Goal: Information Seeking & Learning: Learn about a topic

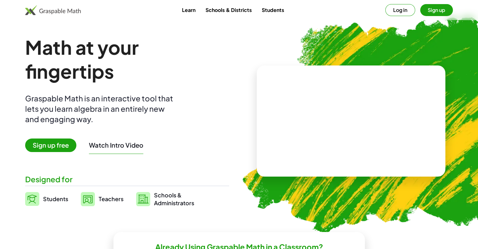
click at [99, 197] on span "Teachers" at bounding box center [111, 198] width 25 height 7
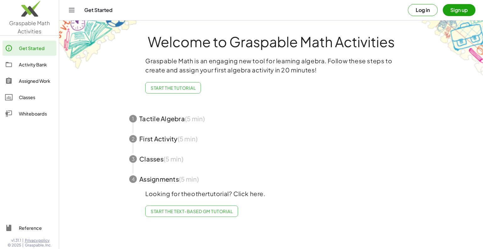
click at [163, 116] on span "button" at bounding box center [271, 118] width 299 height 20
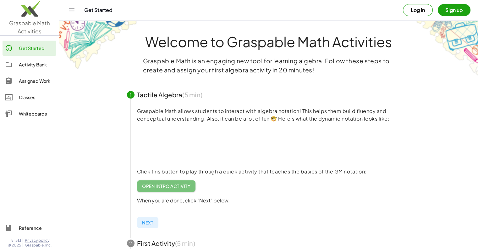
click at [175, 186] on span "Open Intro Activity" at bounding box center [166, 186] width 49 height 6
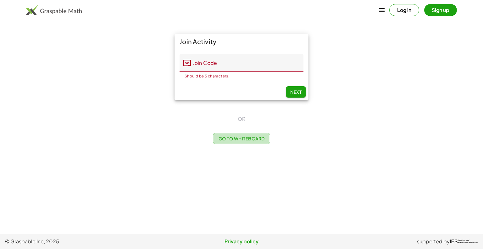
click at [229, 139] on span "Go to Whiteboard" at bounding box center [241, 138] width 46 height 6
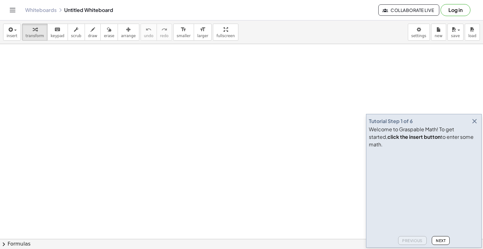
click at [463, 10] on button "Log in" at bounding box center [455, 10] width 30 height 12
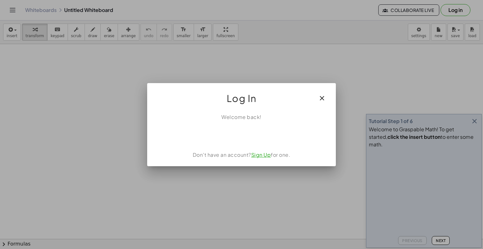
click at [264, 156] on link "Sign Up" at bounding box center [261, 154] width 20 height 7
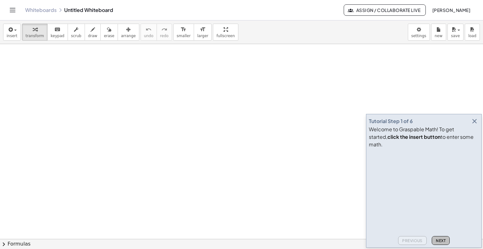
click at [437, 241] on span "Next" at bounding box center [441, 240] width 10 height 5
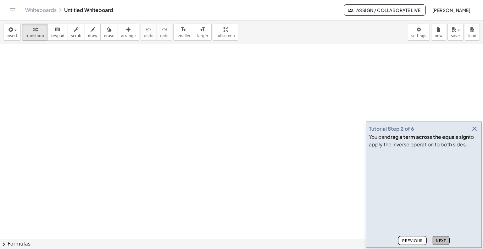
click at [439, 239] on span "Next" at bounding box center [441, 240] width 10 height 5
click at [439, 238] on span "Next" at bounding box center [441, 240] width 10 height 5
click at [440, 239] on span "Next" at bounding box center [441, 240] width 10 height 5
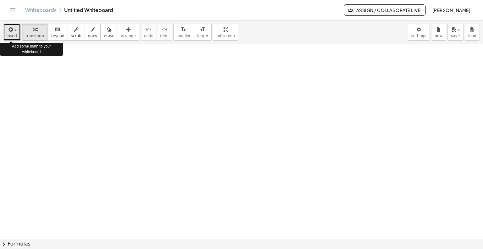
click at [5, 34] on button "insert" at bounding box center [12, 32] width 18 height 17
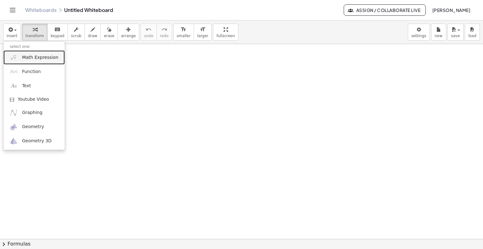
click at [29, 60] on span "Math Expression" at bounding box center [40, 57] width 36 height 6
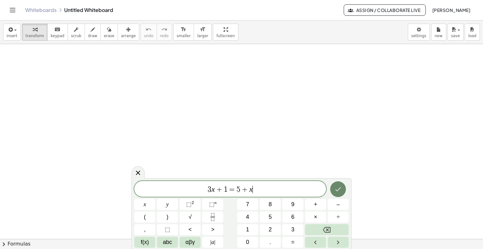
click at [336, 189] on icon "Done" at bounding box center [338, 189] width 8 height 8
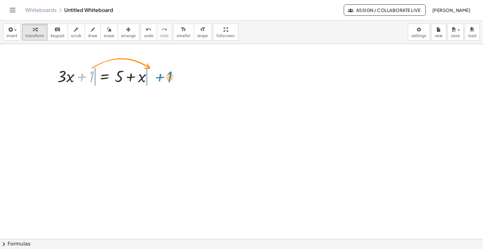
drag, startPoint x: 89, startPoint y: 74, endPoint x: 167, endPoint y: 74, distance: 78.3
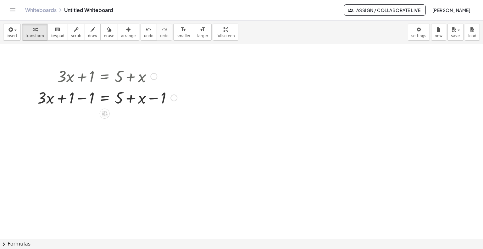
click at [81, 98] on div at bounding box center [107, 96] width 146 height 21
click at [155, 120] on div at bounding box center [107, 118] width 146 height 21
drag, startPoint x: 140, startPoint y: 124, endPoint x: 93, endPoint y: 138, distance: 48.7
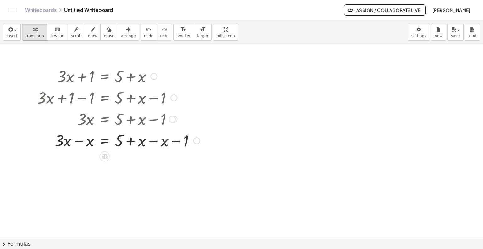
click at [155, 144] on div at bounding box center [118, 139] width 169 height 21
click at [132, 166] on div at bounding box center [118, 161] width 169 height 21
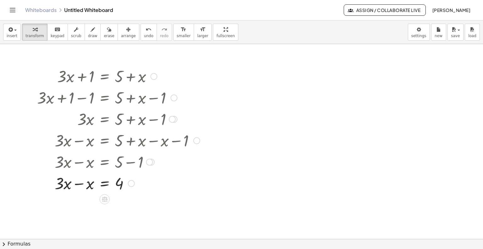
click at [79, 184] on div at bounding box center [118, 182] width 169 height 21
drag, startPoint x: 81, startPoint y: 206, endPoint x: 129, endPoint y: 216, distance: 48.5
click at [122, 205] on div at bounding box center [118, 203] width 169 height 31
click at [81, 203] on div at bounding box center [118, 203] width 169 height 31
click at [106, 218] on icon at bounding box center [105, 220] width 6 height 5
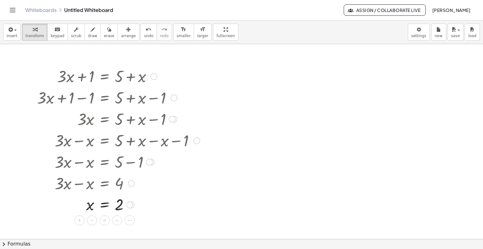
click at [129, 205] on div at bounding box center [129, 204] width 7 height 7
